Goal: Task Accomplishment & Management: Use online tool/utility

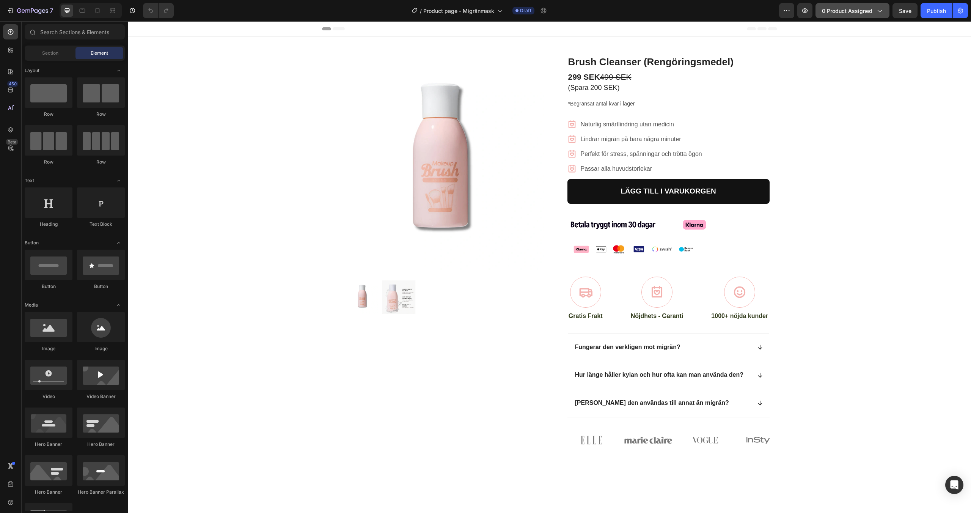
click at [858, 16] on button "0 product assigned" at bounding box center [853, 10] width 74 height 15
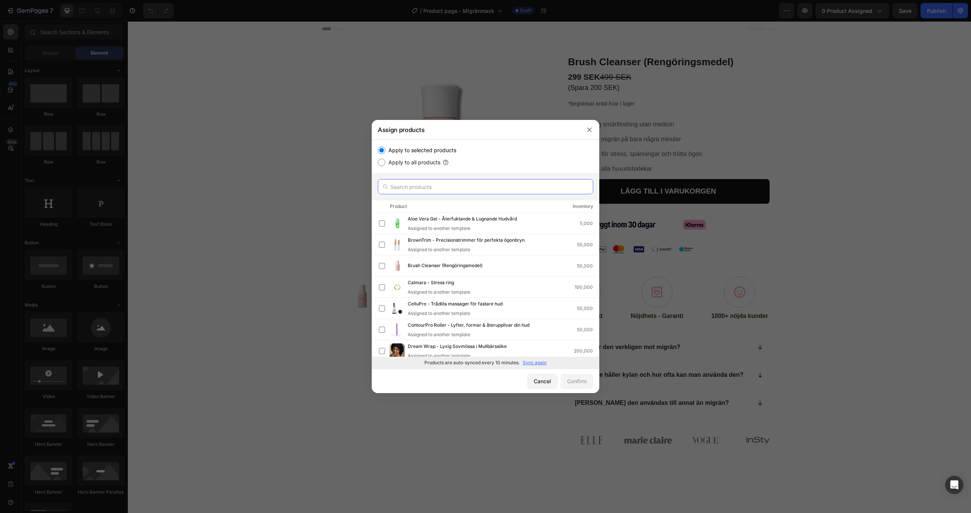
click at [514, 189] on input "text" at bounding box center [486, 186] width 216 height 15
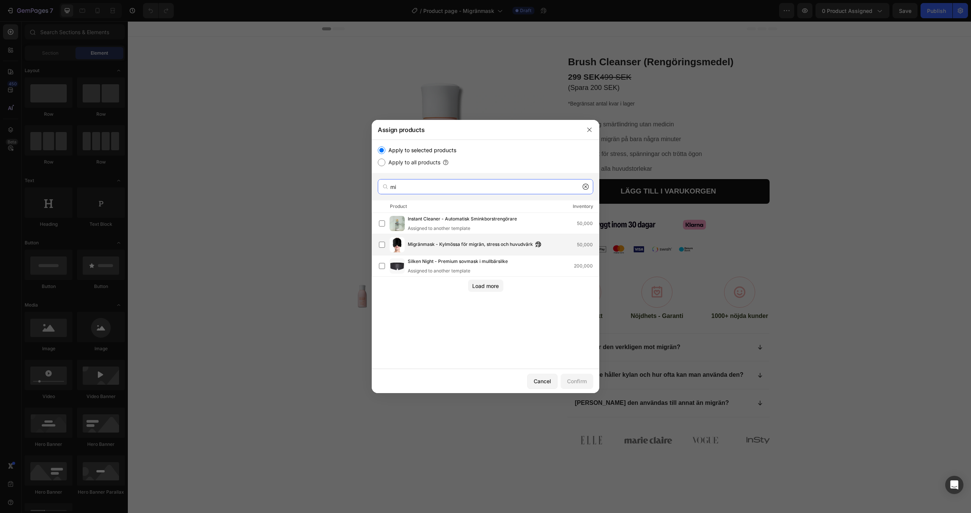
type input "mi"
click at [452, 246] on span "Migränmask - Kylmössa för migrän, stress och huvudvärk" at bounding box center [470, 245] width 125 height 8
click at [581, 381] on div "Confirm" at bounding box center [577, 381] width 20 height 8
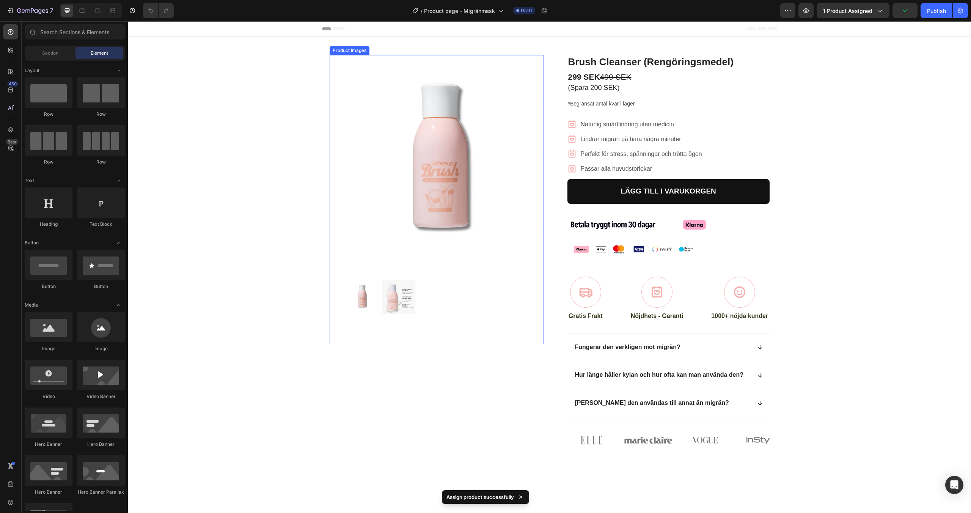
click at [447, 137] on img at bounding box center [437, 163] width 214 height 216
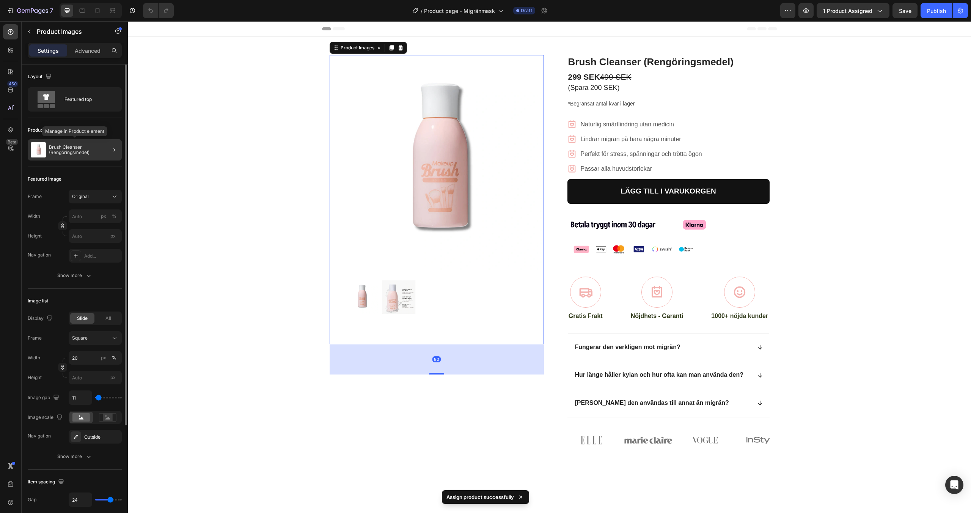
click at [79, 152] on p "Brush Cleanser (Rengöringsmedel)" at bounding box center [84, 150] width 70 height 11
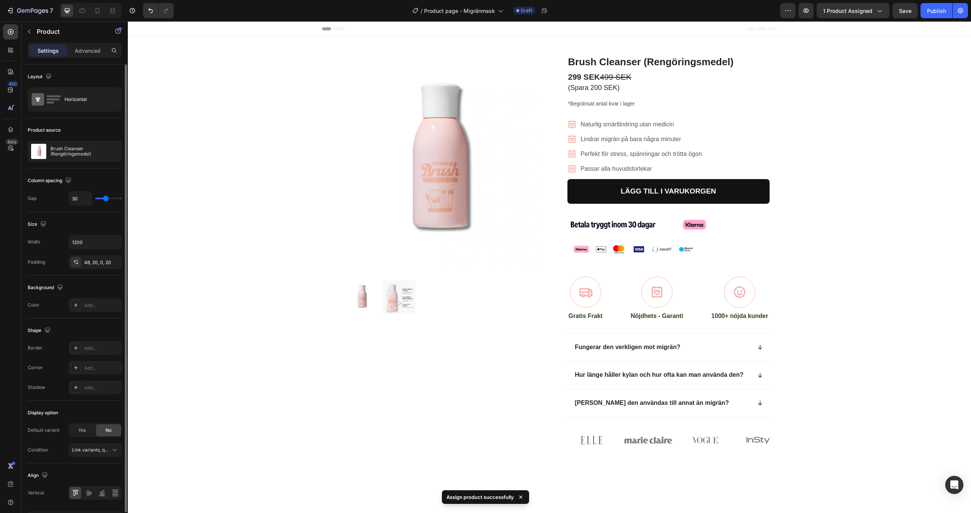
click at [79, 152] on p "Brush Cleanser (Rengöringsmedel)" at bounding box center [84, 151] width 68 height 11
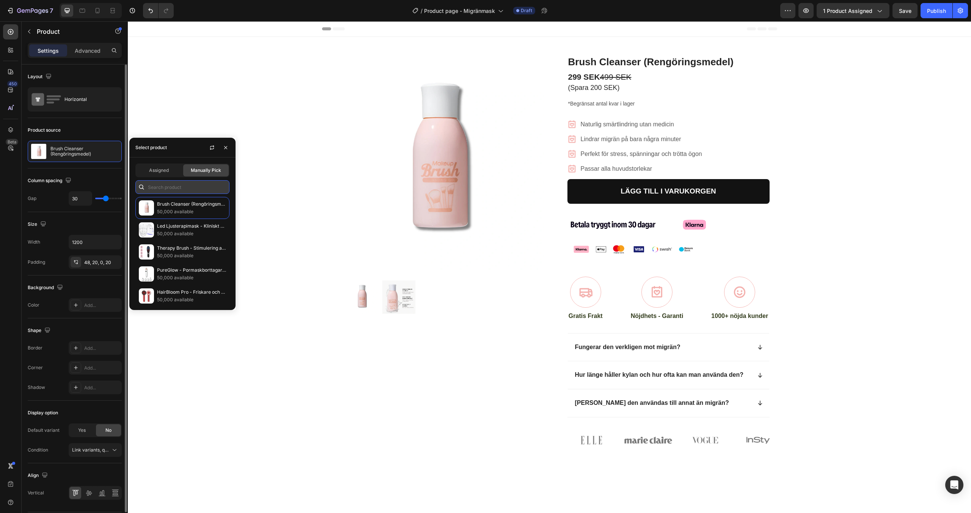
click at [162, 187] on input "text" at bounding box center [182, 187] width 94 height 14
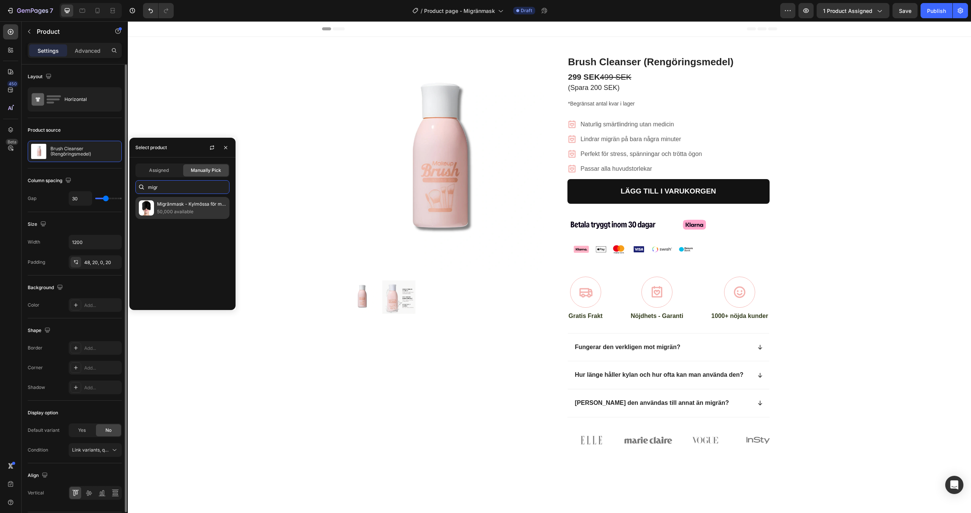
type input "migr"
click at [176, 203] on p "Migränmask - Kylmössa för migrän, stress och huvudvärk" at bounding box center [191, 204] width 69 height 8
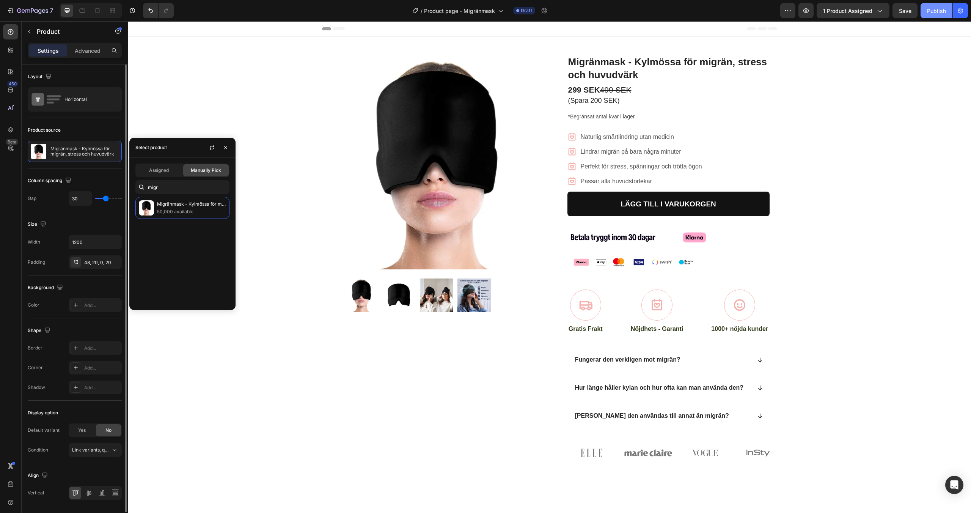
click at [932, 8] on div "Publish" at bounding box center [936, 11] width 19 height 8
